Goal: Register for event/course

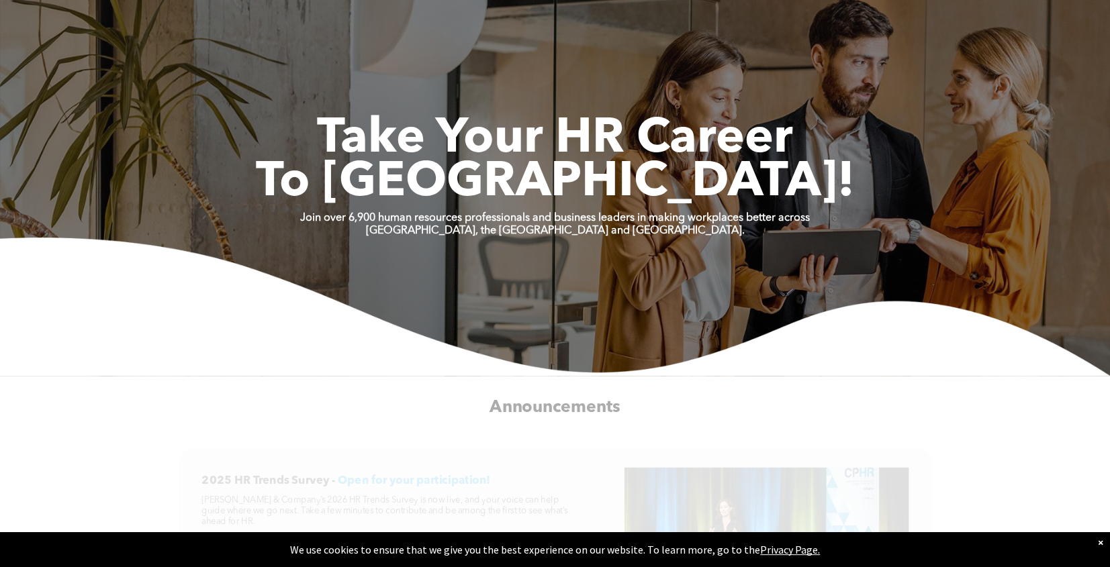
scroll to position [67, 0]
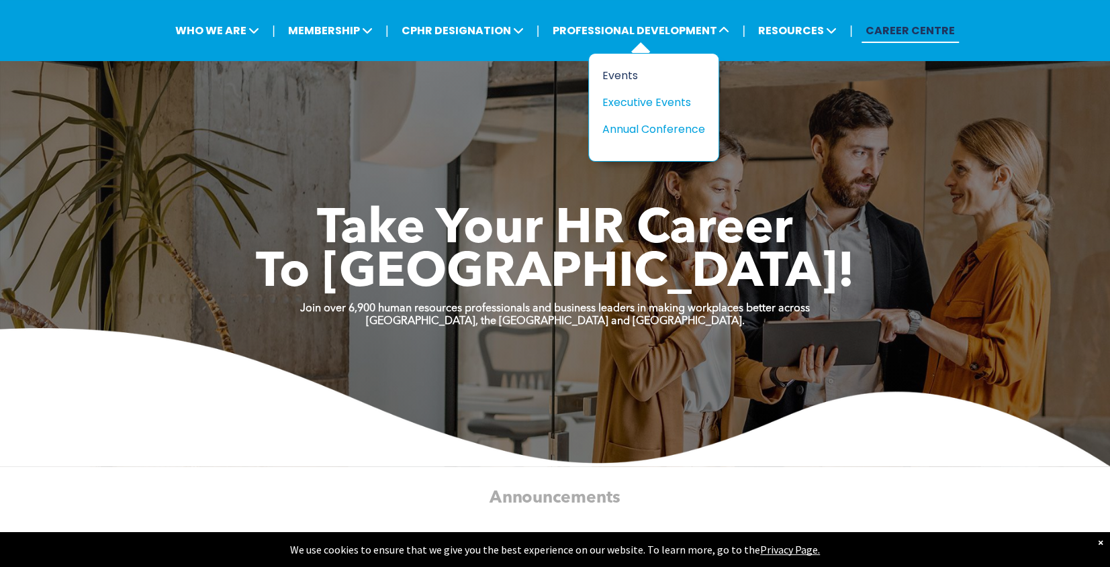
click at [614, 74] on div "Events" at bounding box center [648, 75] width 93 height 17
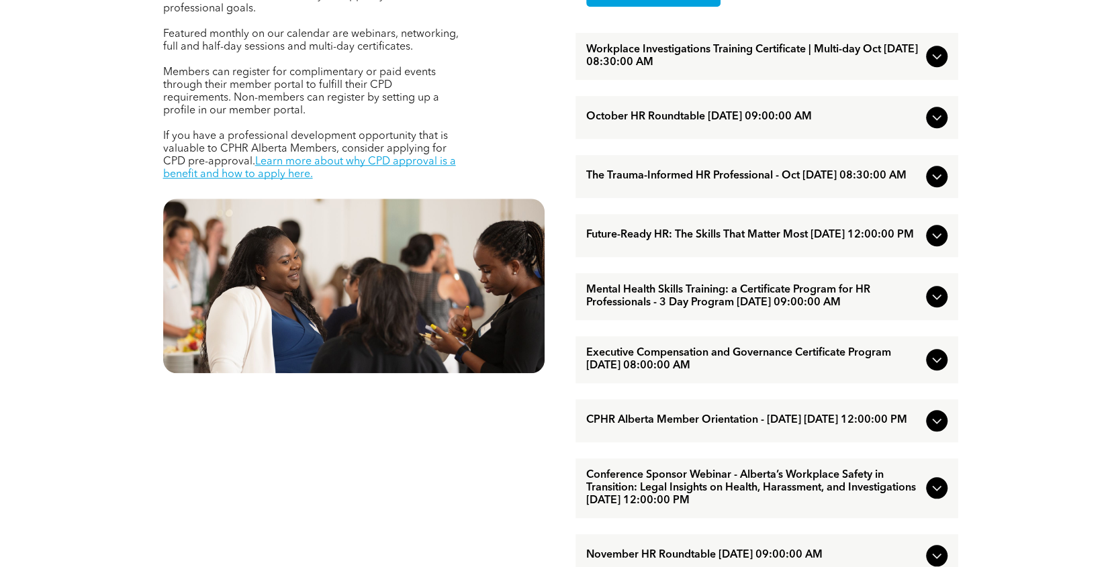
scroll to position [604, 0]
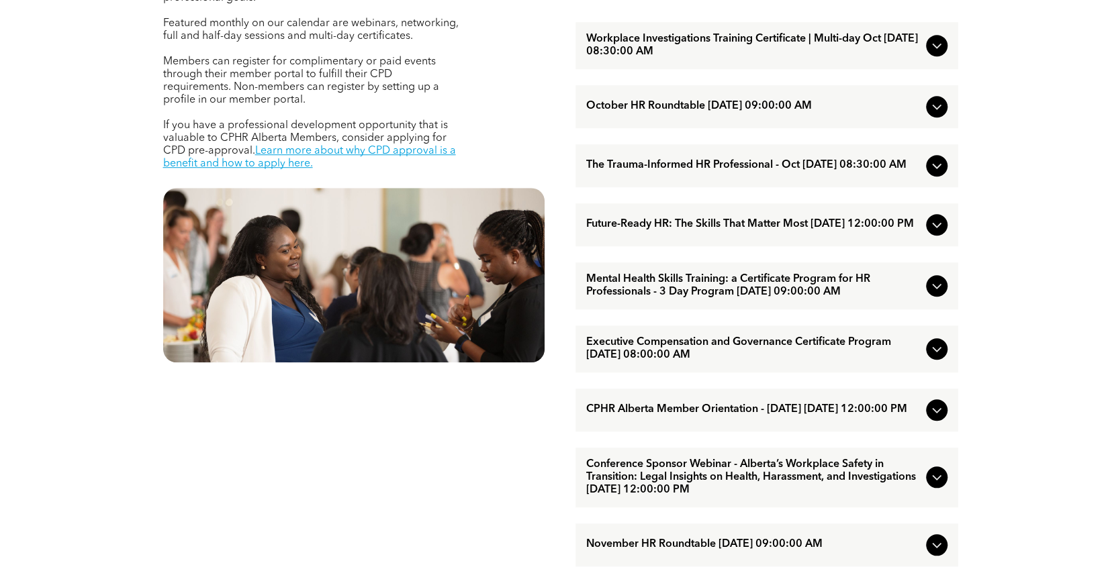
click at [853, 172] on span "The Trauma-Informed HR Professional - Oct [DATE] 08:30:00 AM" at bounding box center [753, 165] width 334 height 13
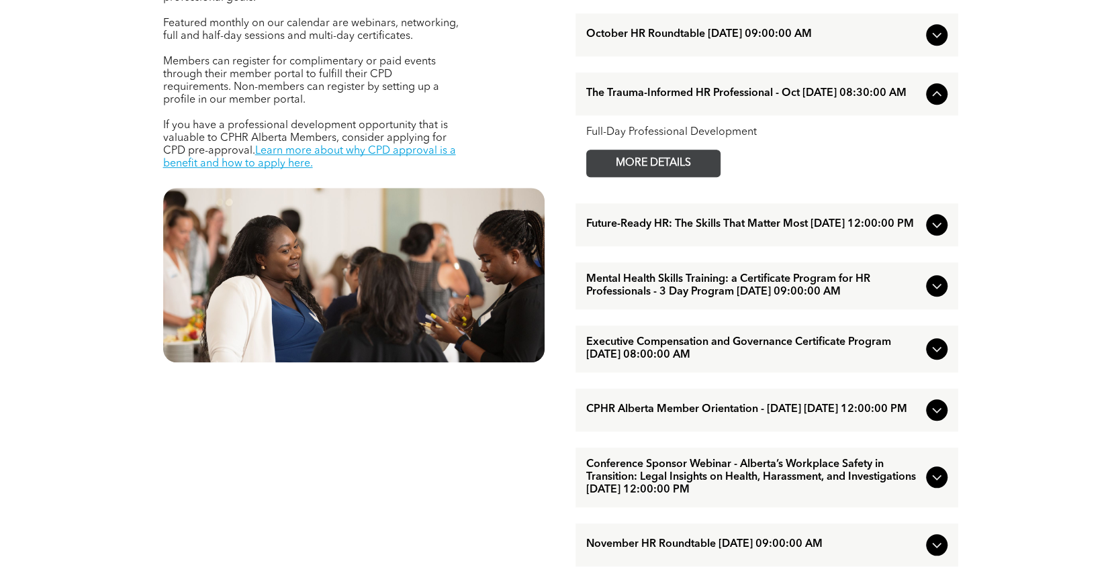
click at [700, 168] on span "MORE DETAILS" at bounding box center [653, 163] width 106 height 26
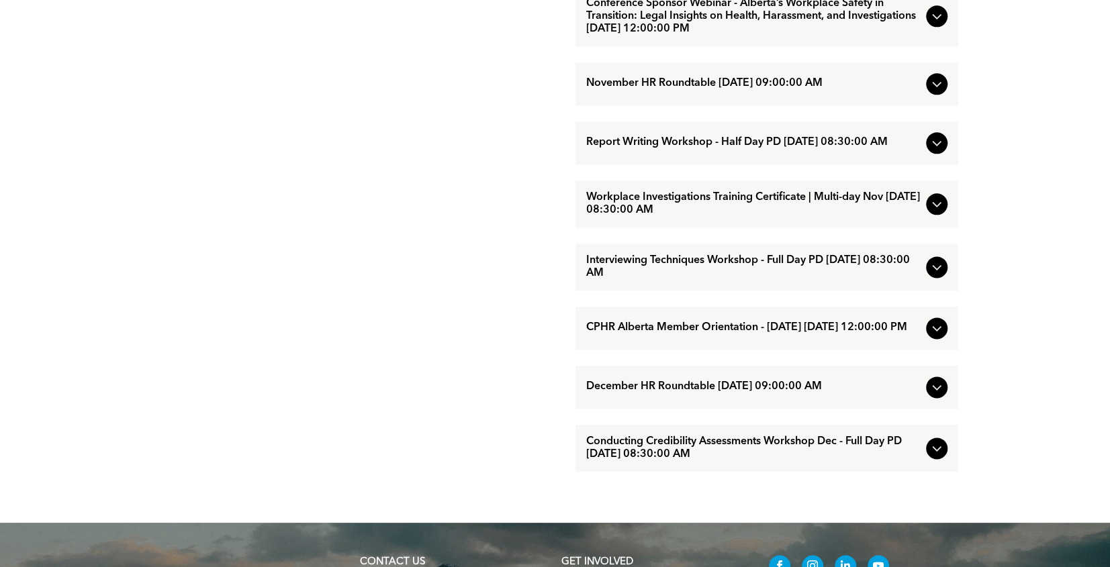
scroll to position [1074, 0]
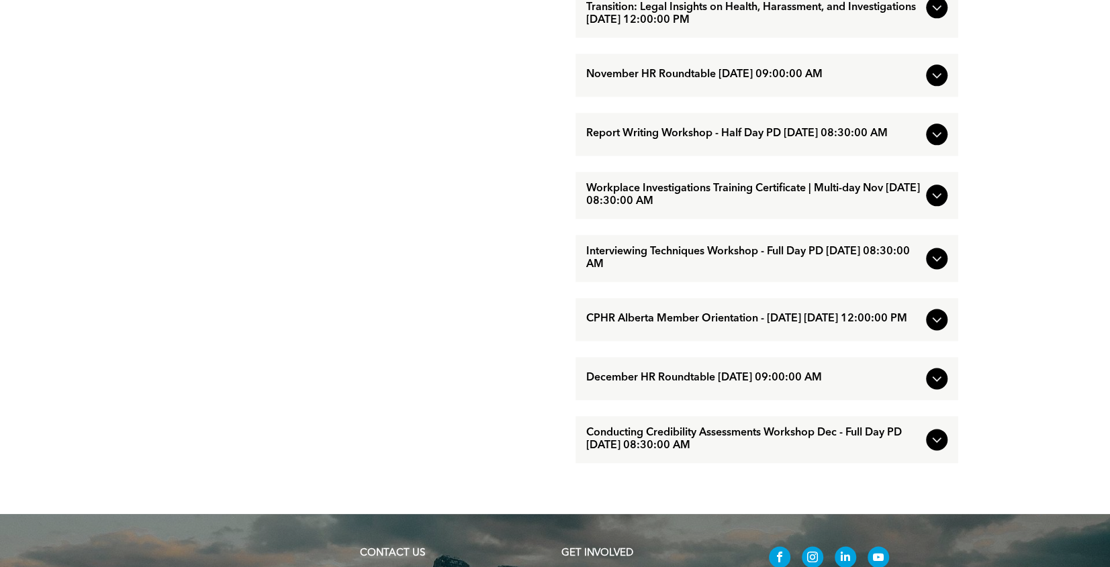
click at [688, 271] on span "Interviewing Techniques Workshop - Full Day PD [DATE] 08:30:00 AM" at bounding box center [753, 259] width 334 height 26
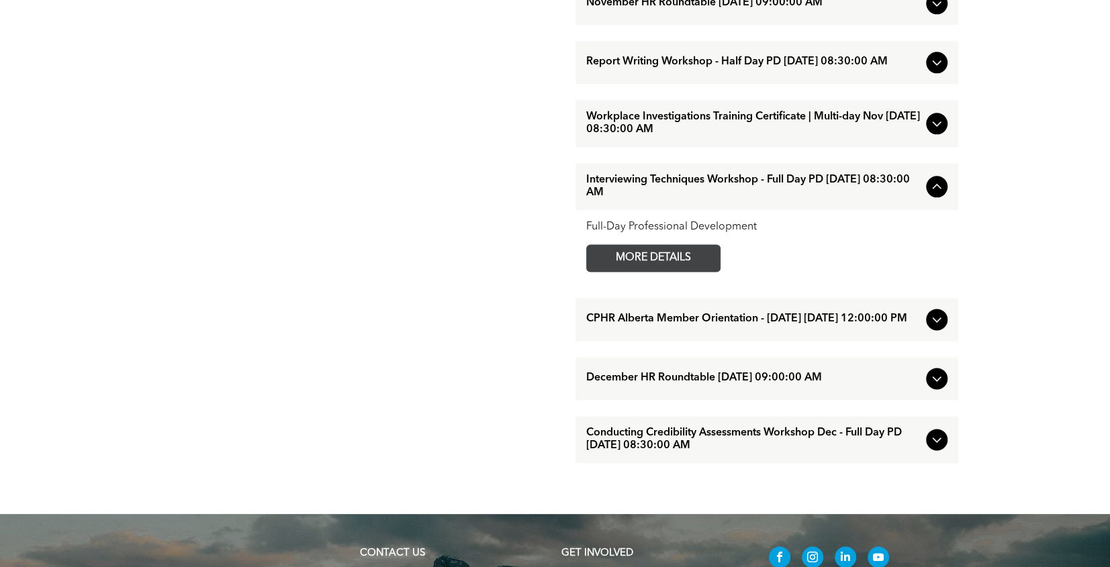
click at [667, 271] on span "MORE DETAILS" at bounding box center [653, 258] width 106 height 26
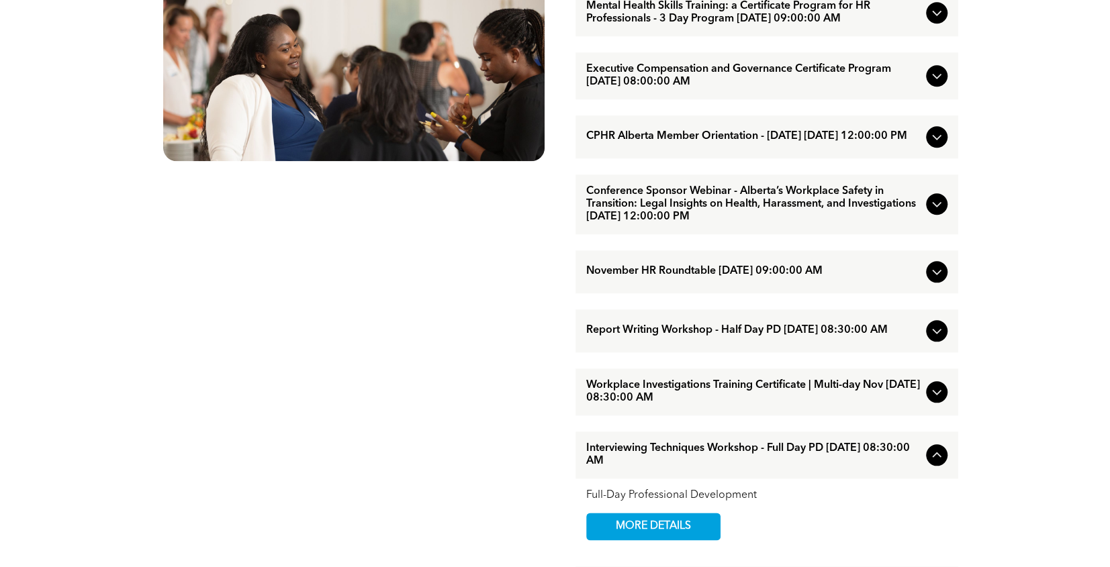
scroll to position [604, 0]
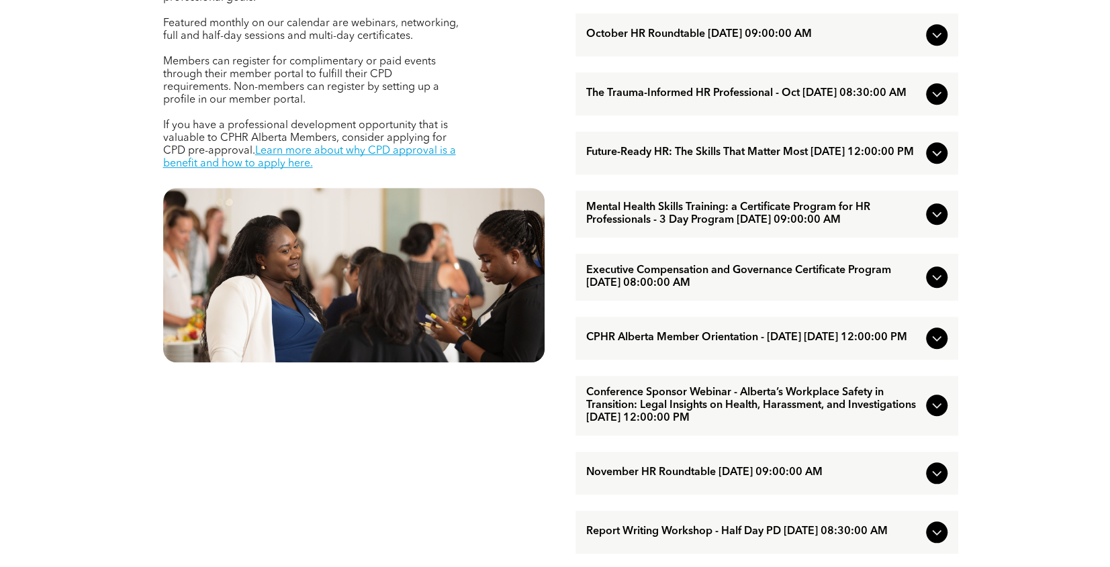
click at [771, 273] on div "Executive Compensation and Governance Certificate Program [DATE] 08:00:00 AM" at bounding box center [766, 277] width 383 height 47
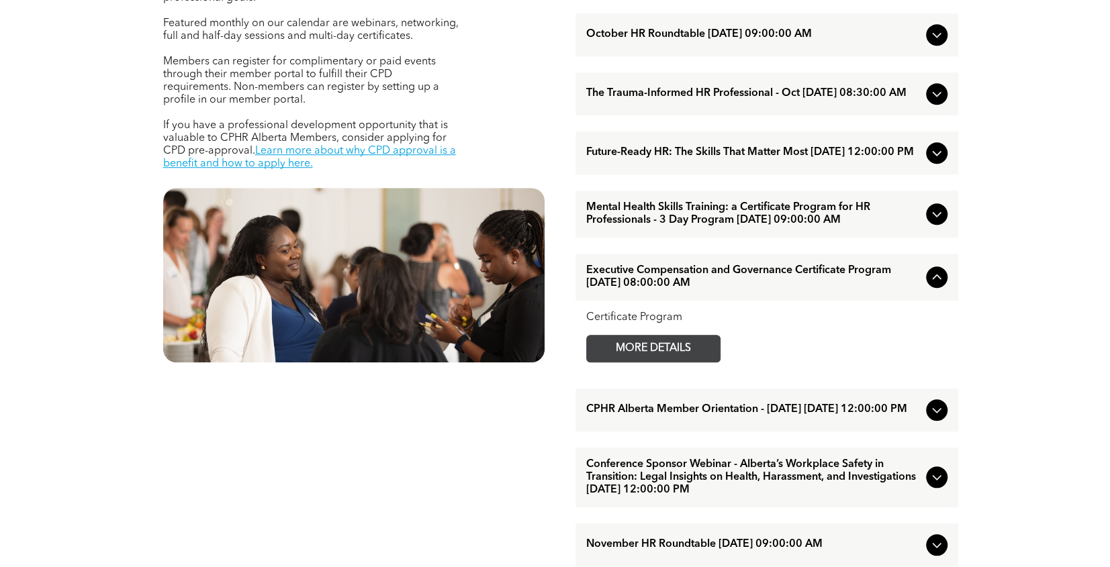
click at [667, 354] on span "MORE DETAILS" at bounding box center [653, 349] width 106 height 26
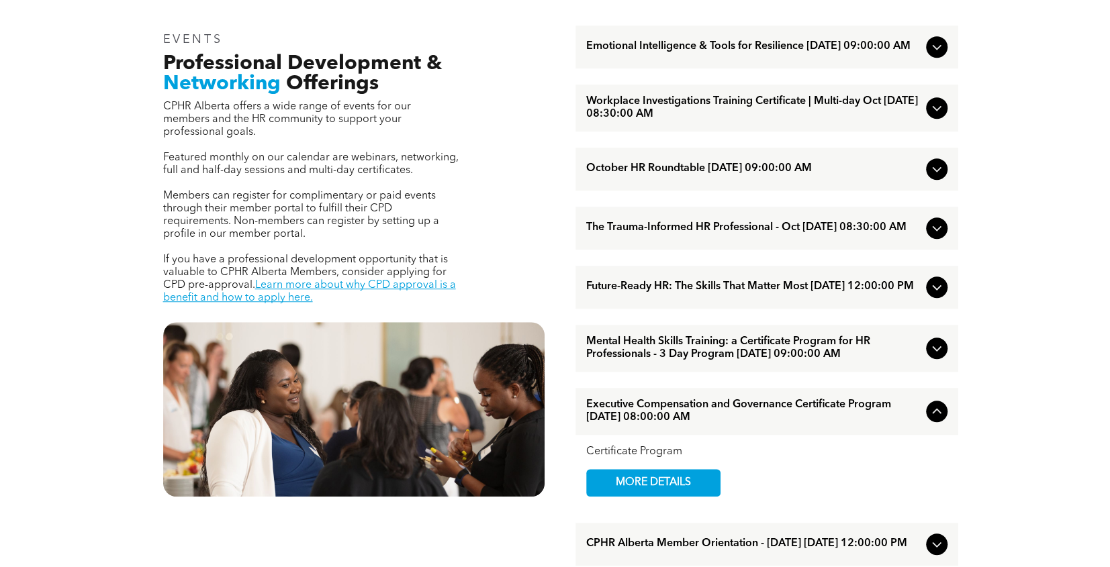
scroll to position [403, 0]
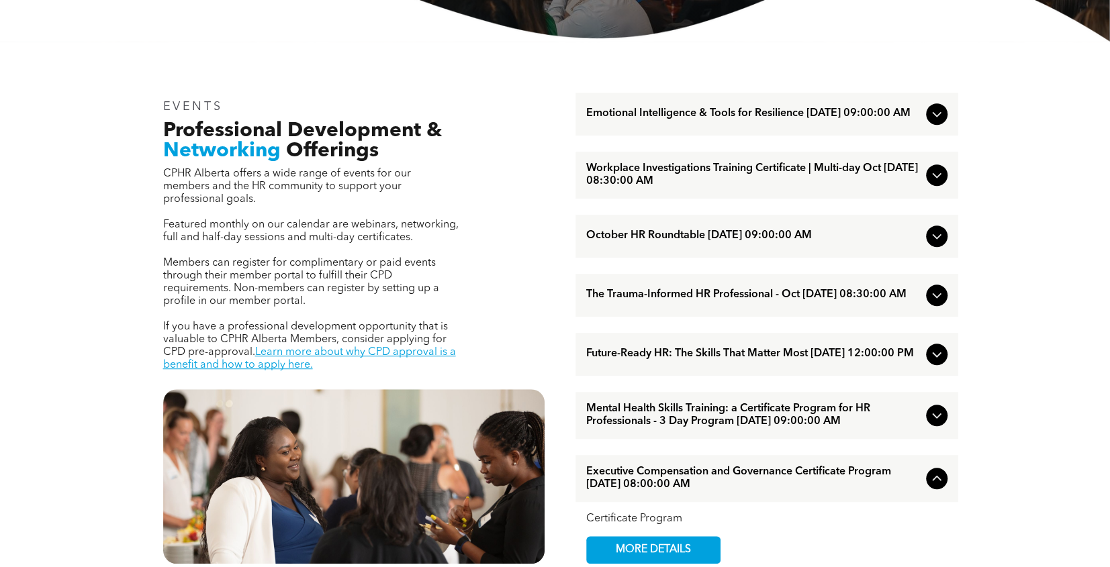
click at [736, 113] on span "Emotional Intelligence & Tools for Resilience [DATE] 09:00:00 AM" at bounding box center [753, 113] width 334 height 13
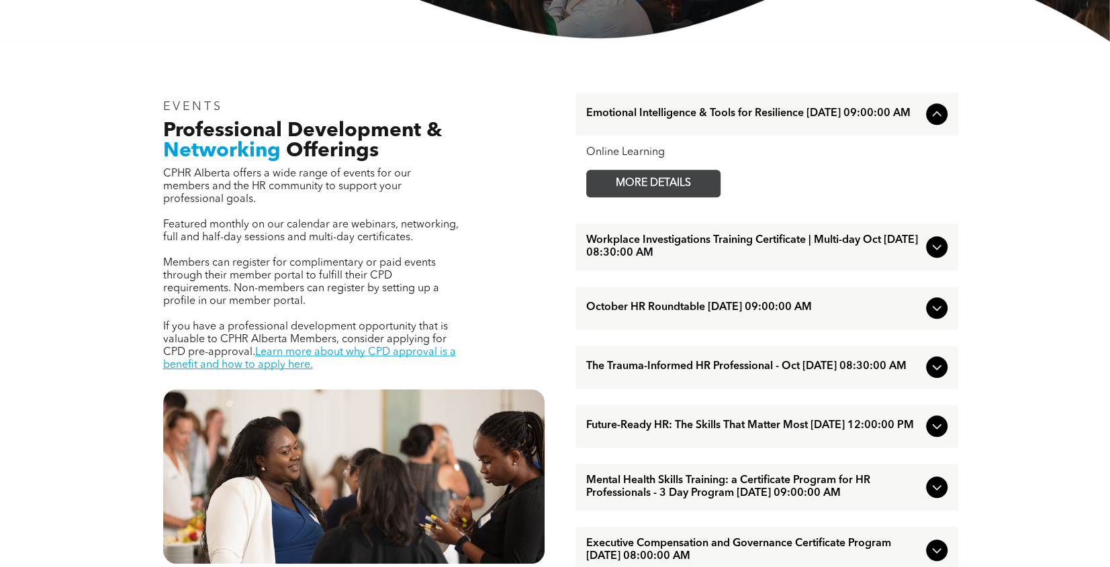
click at [674, 179] on span "MORE DETAILS" at bounding box center [653, 183] width 106 height 26
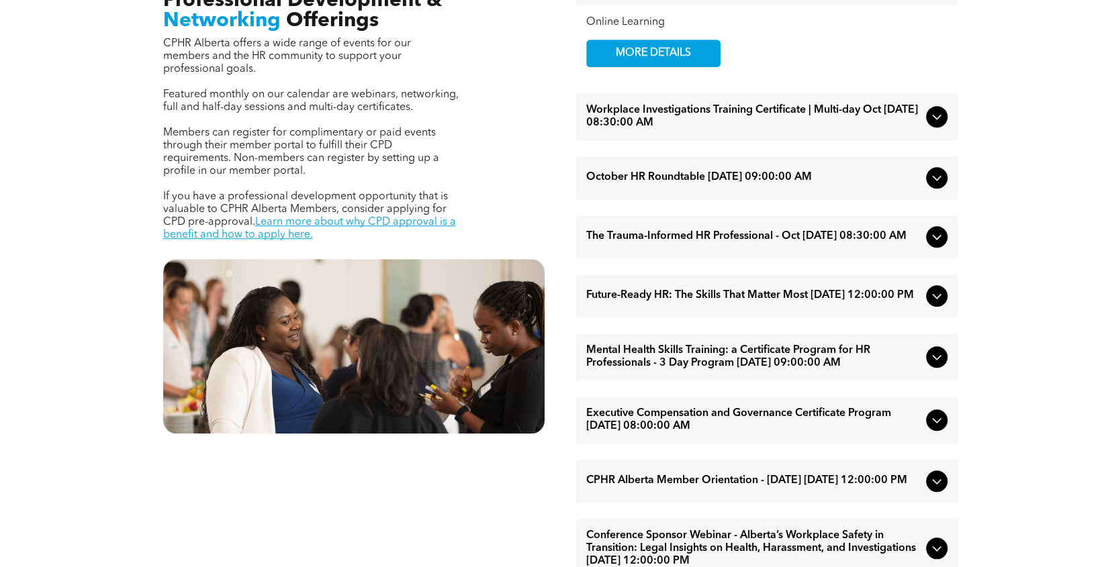
scroll to position [537, 0]
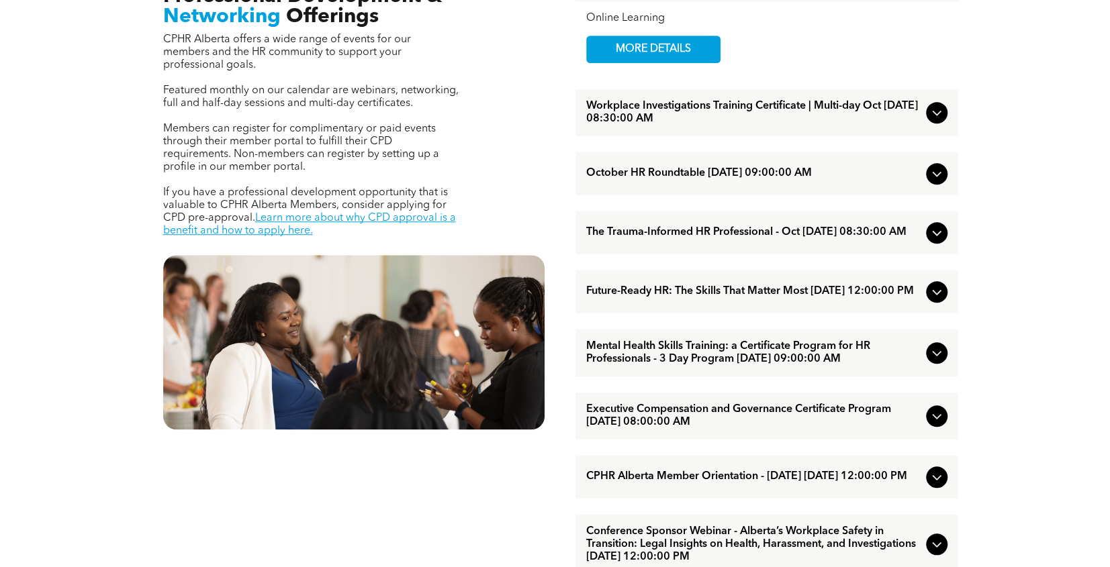
click at [716, 298] on span "Future-Ready HR: The Skills That Matter Most [DATE] 12:00:00 PM" at bounding box center [753, 291] width 334 height 13
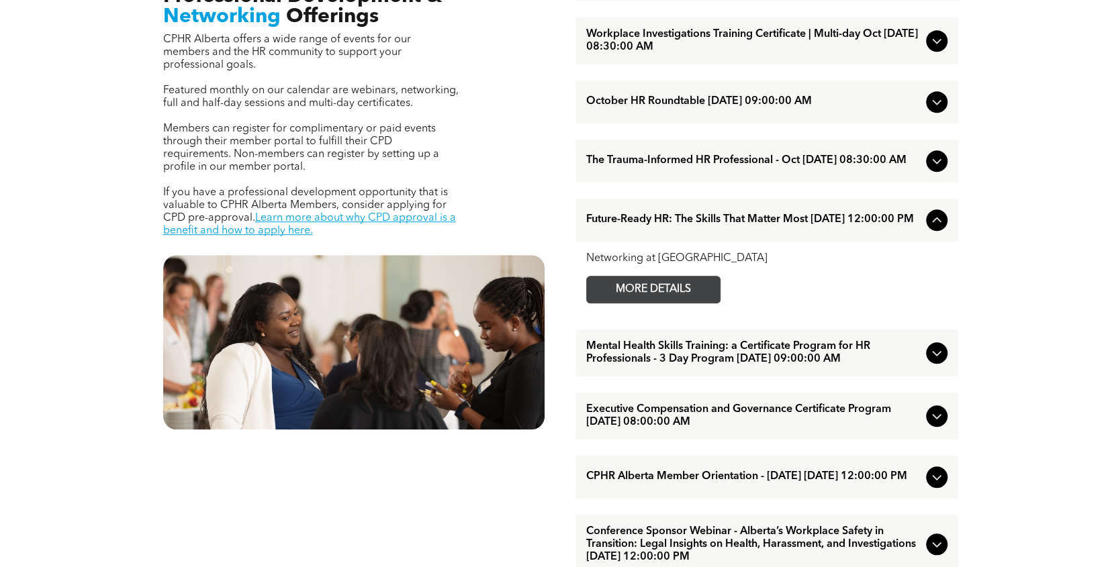
click at [681, 296] on span "MORE DETAILS" at bounding box center [653, 290] width 106 height 26
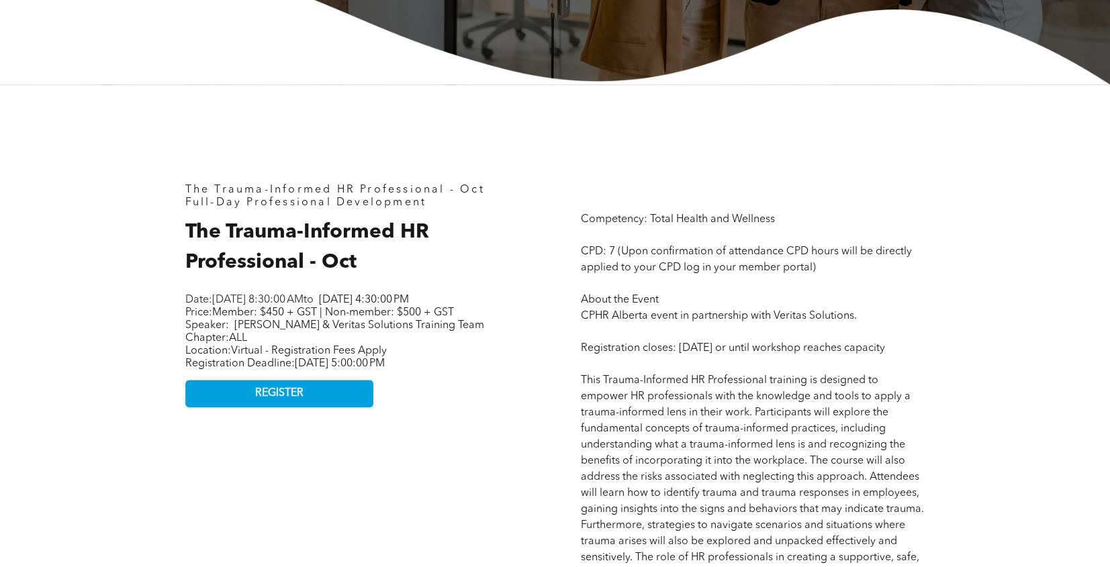
scroll to position [604, 0]
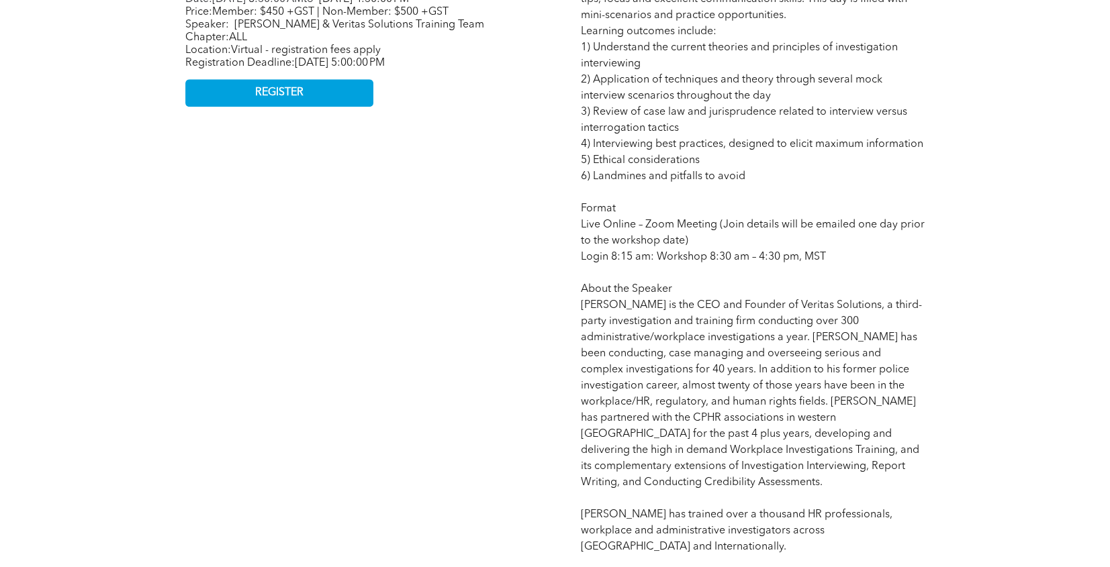
scroll to position [806, 0]
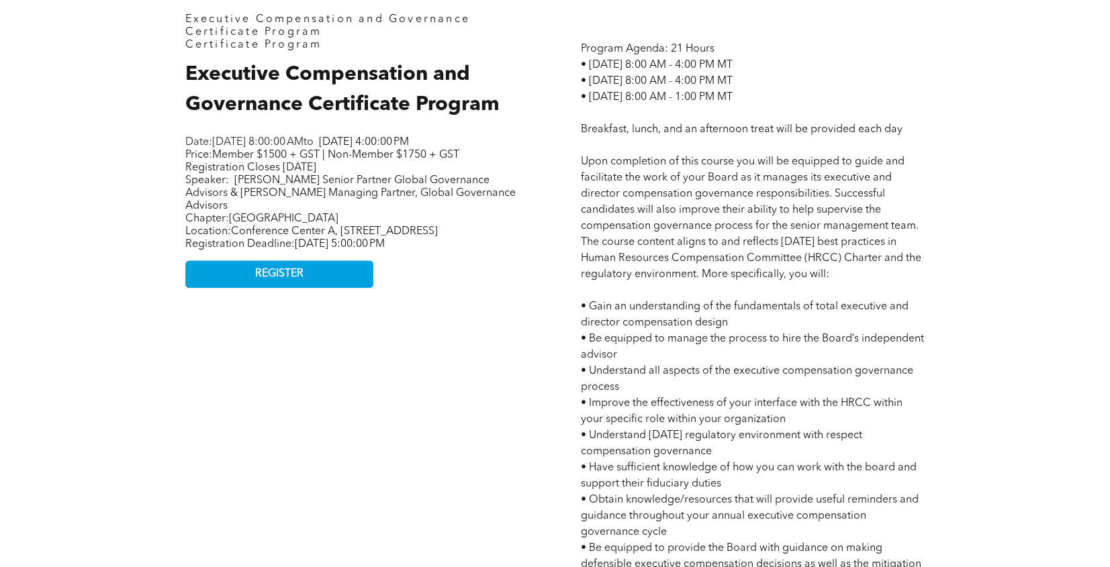
scroll to position [671, 0]
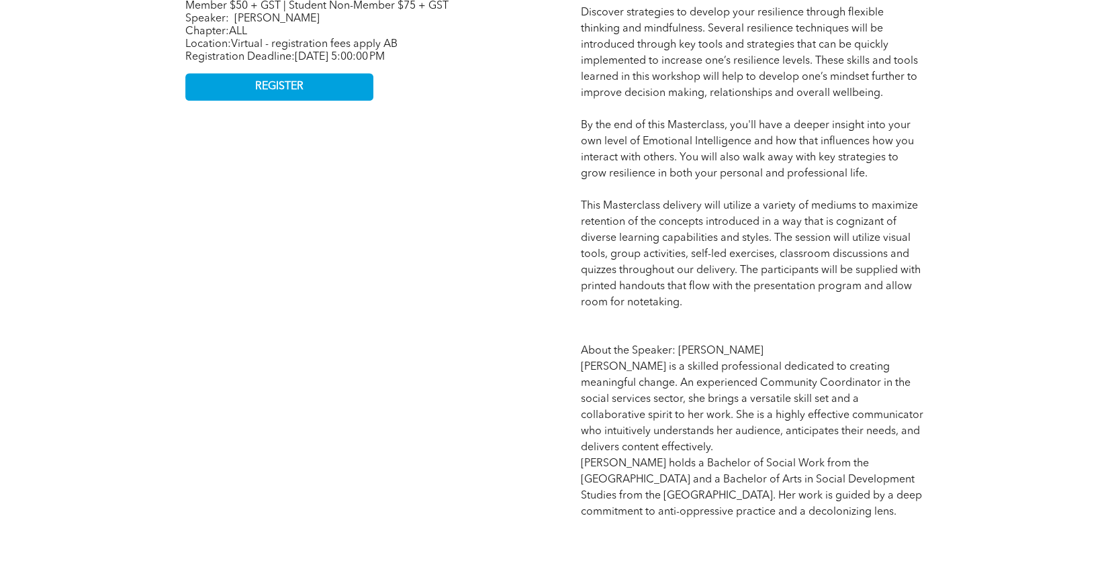
scroll to position [806, 0]
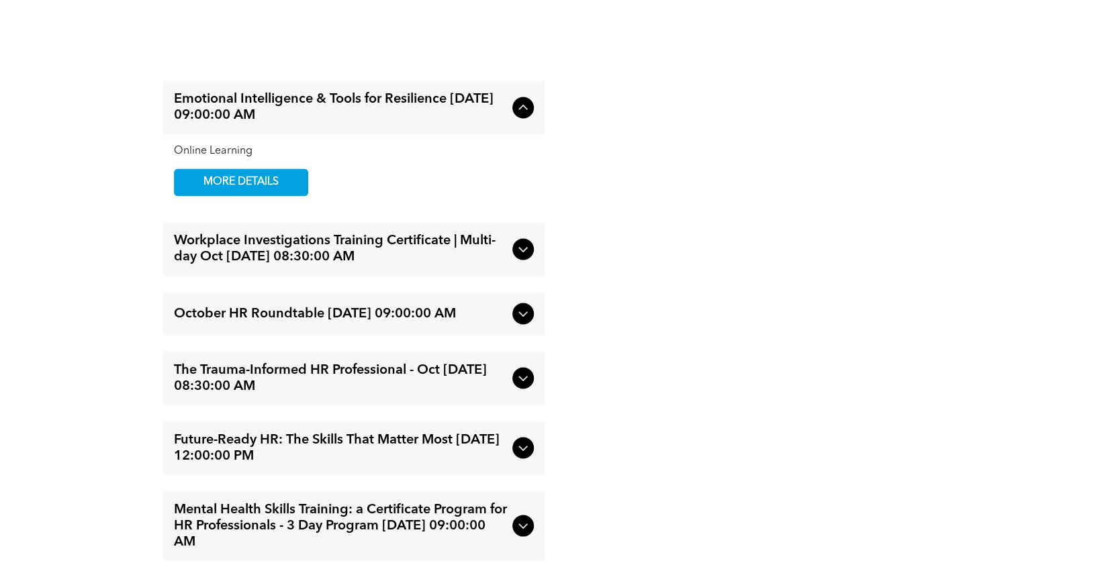
scroll to position [1611, 0]
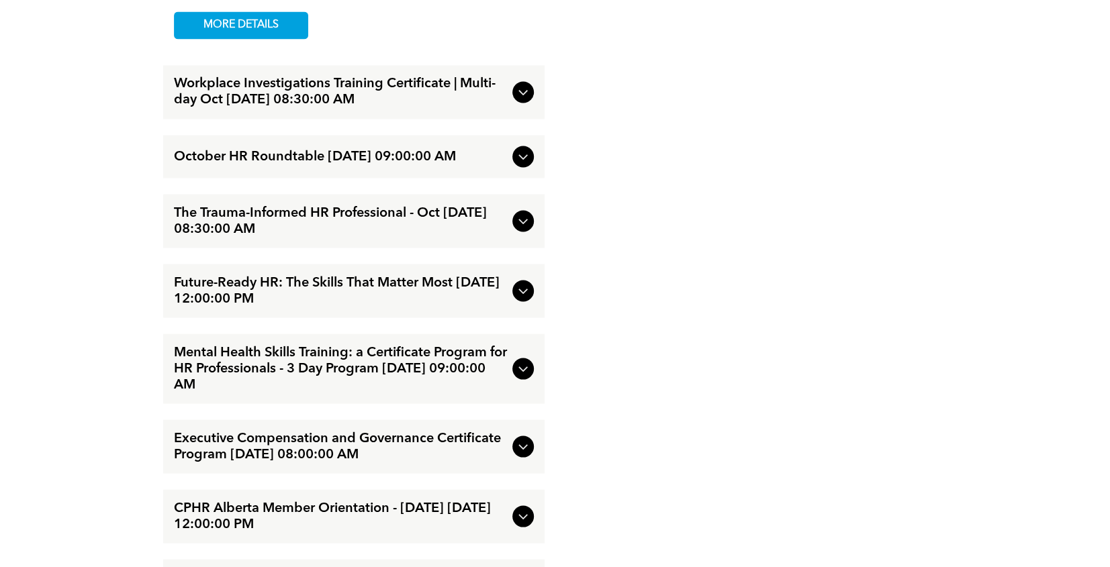
click at [521, 229] on icon at bounding box center [523, 221] width 16 height 16
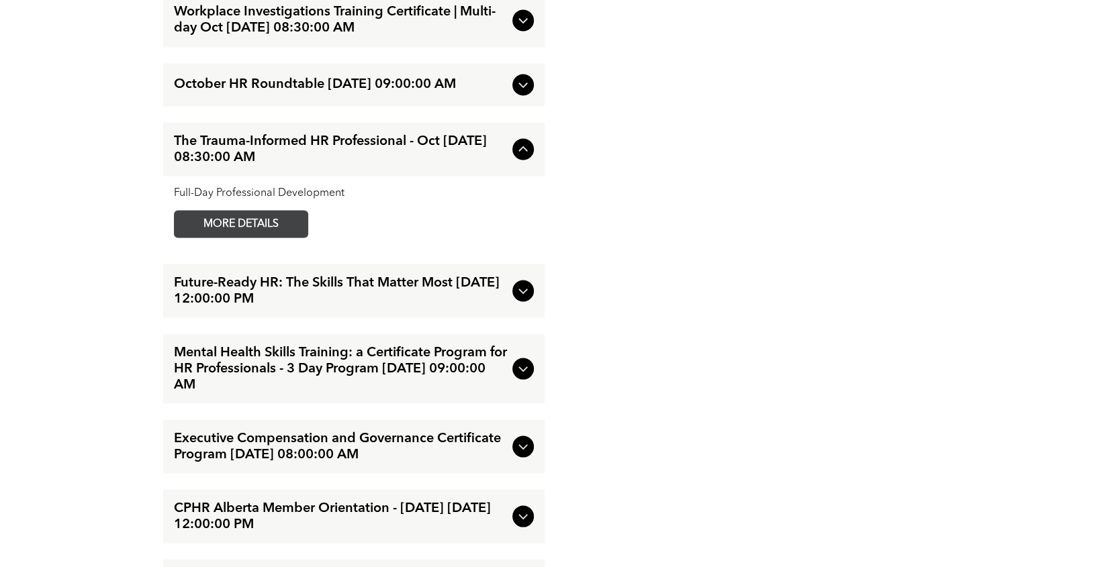
click at [267, 220] on span "MORE DETAILS" at bounding box center [241, 224] width 106 height 26
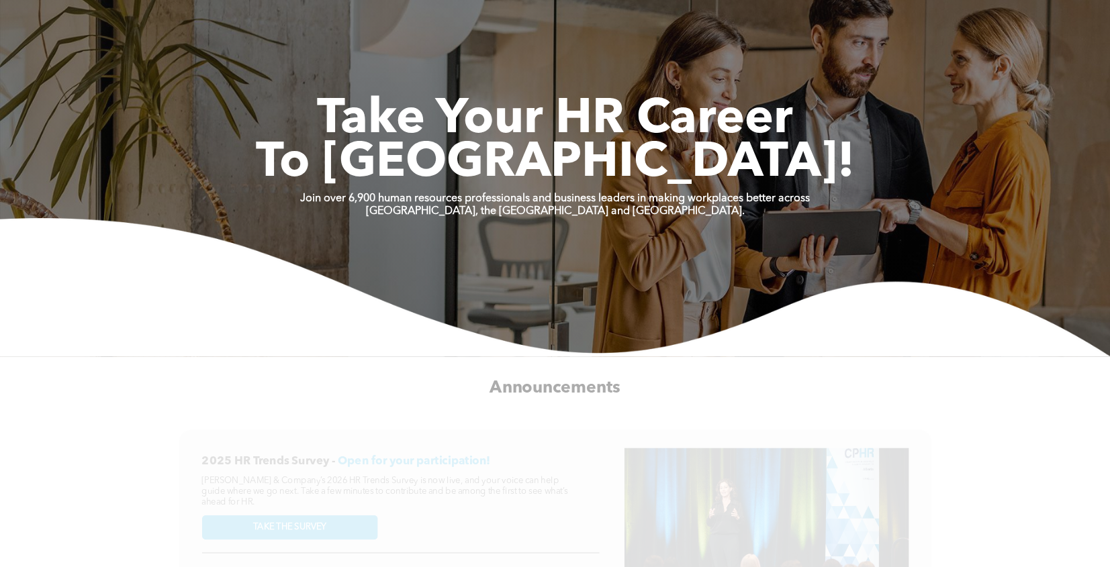
scroll to position [67, 0]
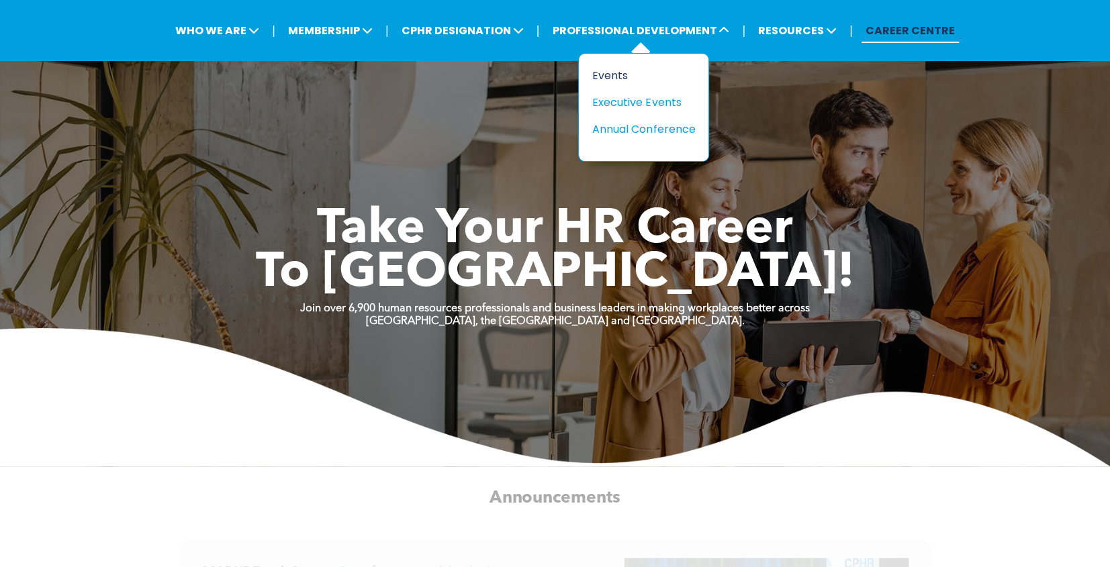
click at [611, 71] on div "Events" at bounding box center [638, 75] width 93 height 17
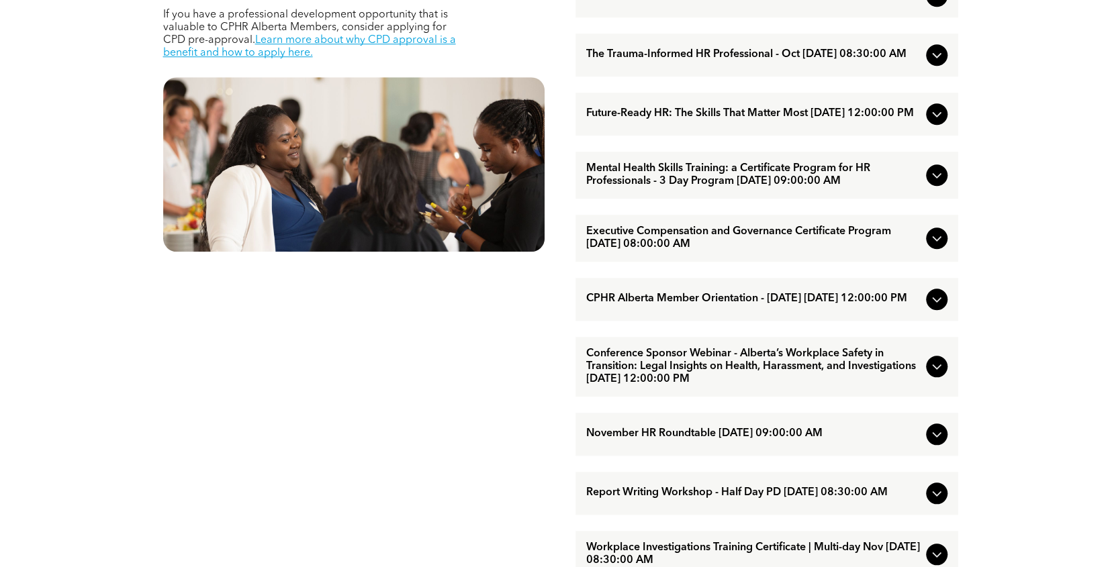
scroll to position [738, 0]
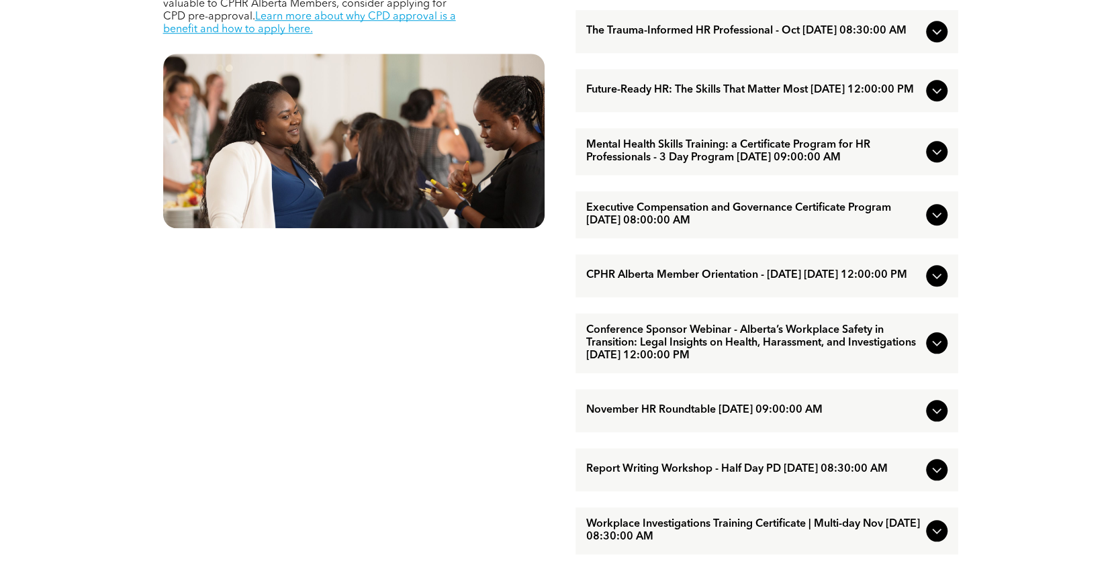
click at [728, 164] on span "Mental Health Skills Training: a Certificate Program for HR Professionals - 3 D…" at bounding box center [753, 152] width 334 height 26
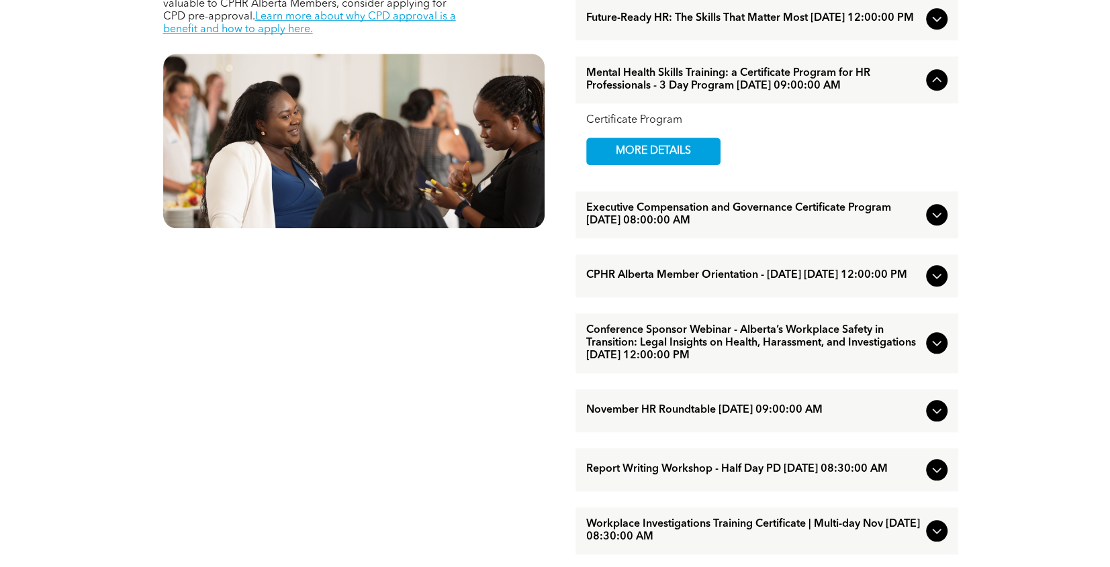
click at [703, 222] on span "Executive Compensation and Governance Certificate Program [DATE] 08:00:00 AM" at bounding box center [753, 215] width 334 height 26
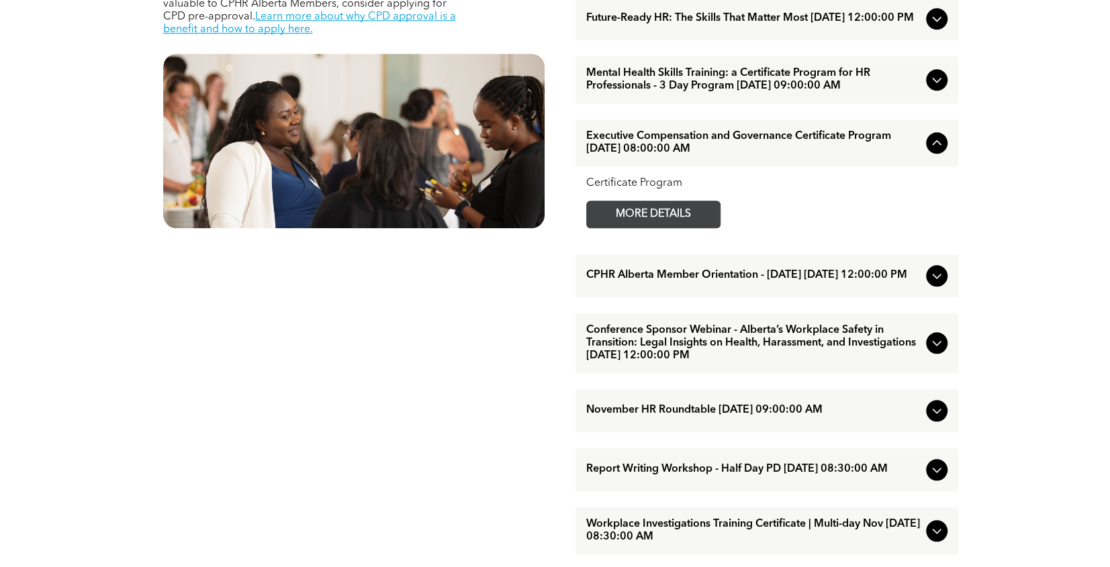
click at [683, 224] on span "MORE DETAILS" at bounding box center [653, 214] width 106 height 26
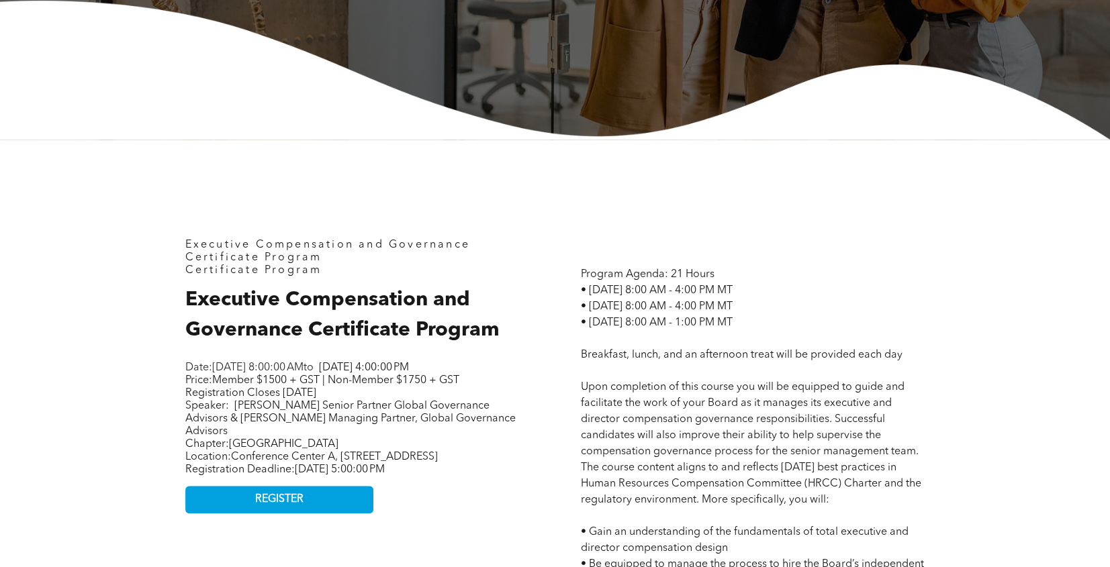
scroll to position [537, 0]
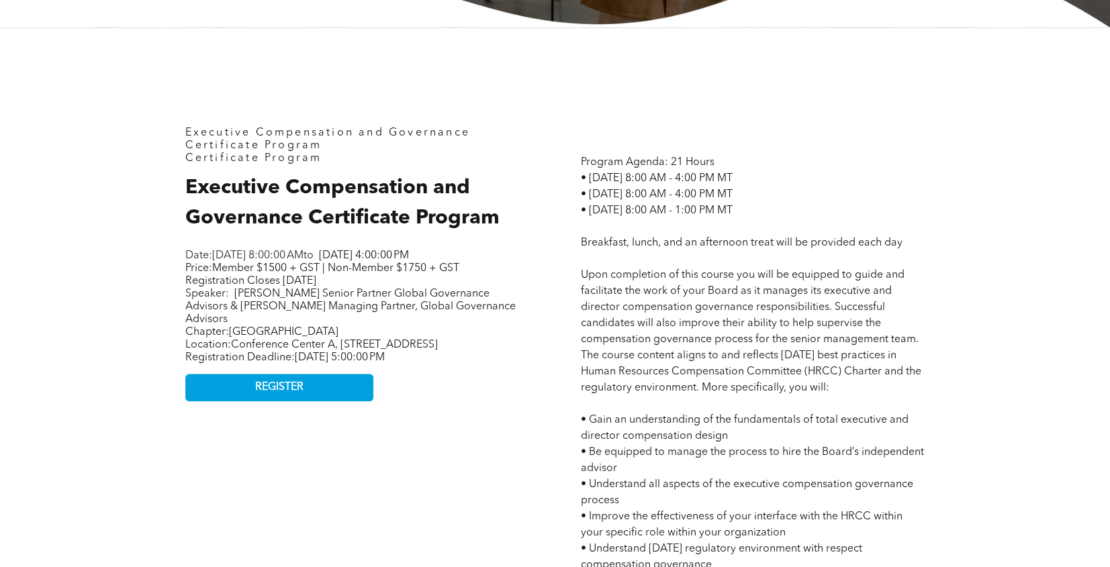
drag, startPoint x: 299, startPoint y: 252, endPoint x: 489, endPoint y: 262, distance: 189.6
click at [489, 262] on p "Date: Tuesday, October 21, 2025, 8:00:00 AM to Thursday, October 23, 2025, 4:00…" at bounding box center [353, 256] width 336 height 13
drag, startPoint x: 489, startPoint y: 262, endPoint x: 528, endPoint y: 263, distance: 39.0
click at [528, 263] on div "Executive Compensation and Governance Certificate Program Certificate Program E…" at bounding box center [357, 559] width 365 height 887
click at [424, 292] on p "Price: Member $1500 + GST | Non-Member $1750 + GST Registration Closes October …" at bounding box center [353, 294] width 336 height 64
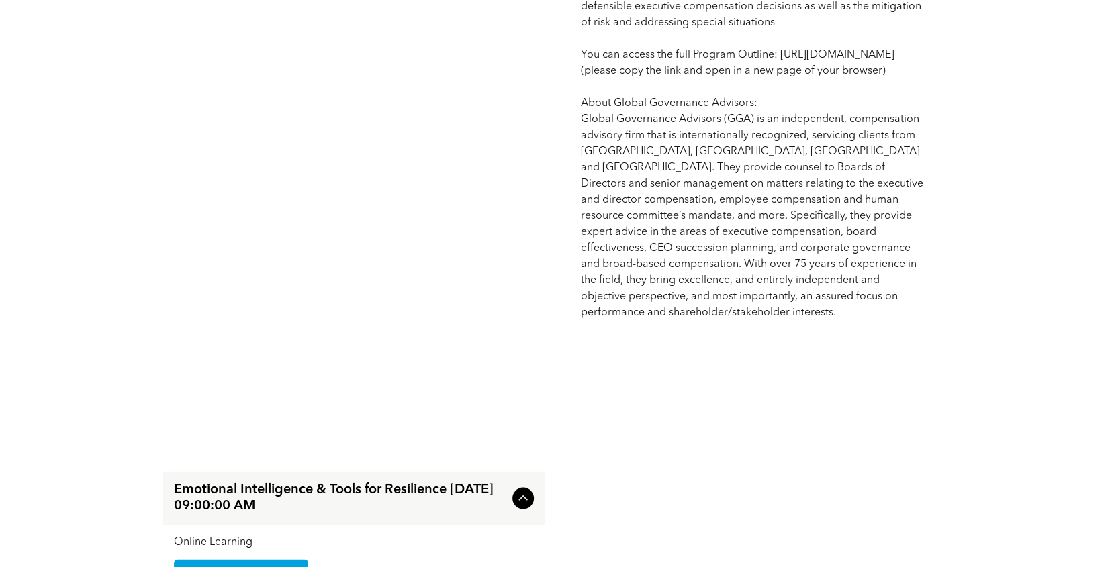
scroll to position [1141, 0]
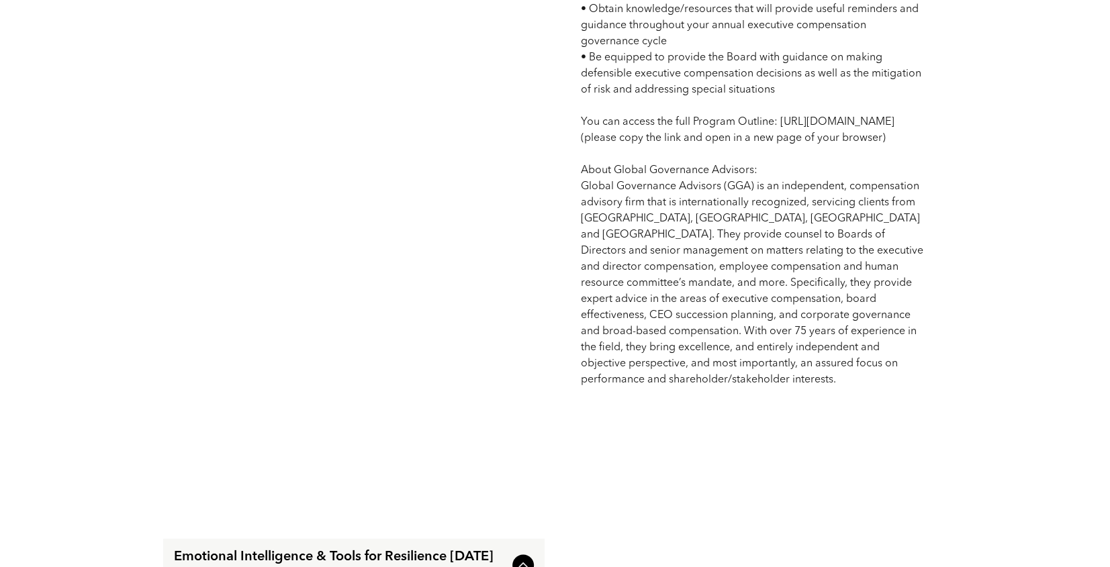
drag, startPoint x: 578, startPoint y: 137, endPoint x: 772, endPoint y: 190, distance: 201.1
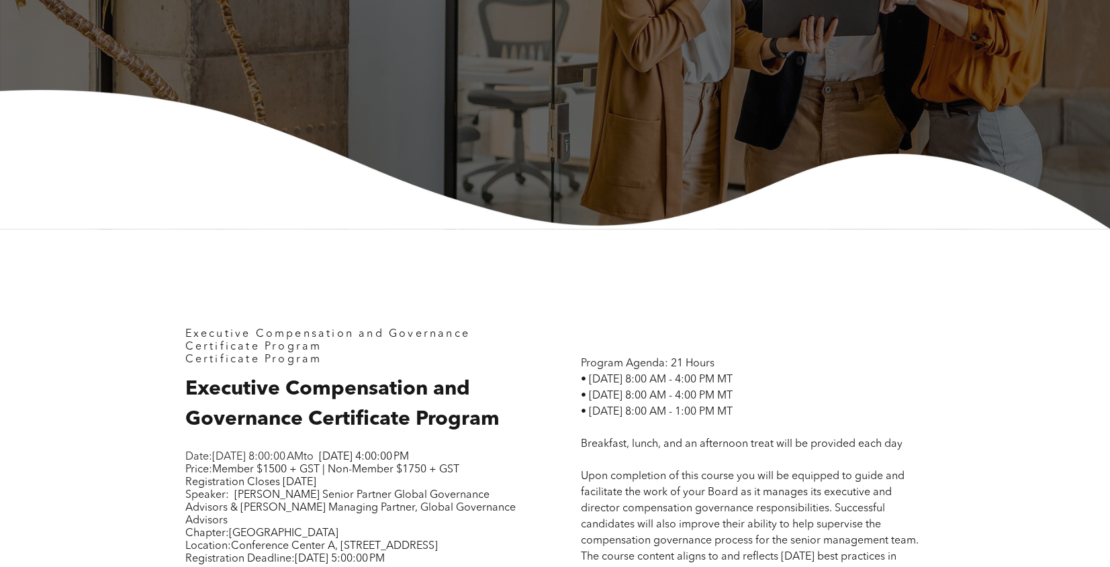
scroll to position [0, 0]
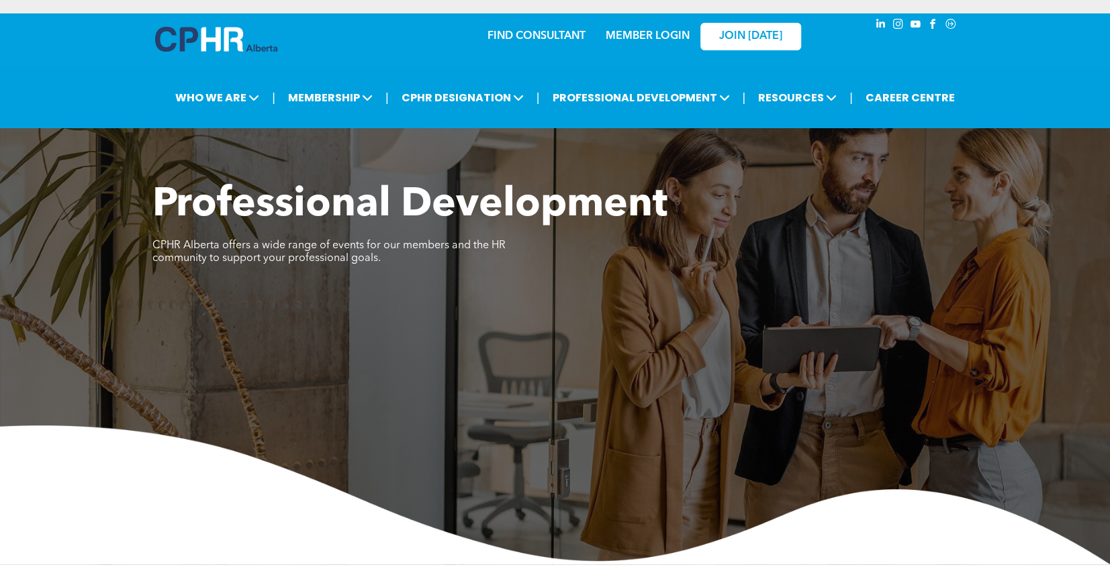
click at [656, 35] on link "MEMBER LOGIN" at bounding box center [647, 36] width 84 height 11
